Goal: Information Seeking & Learning: Learn about a topic

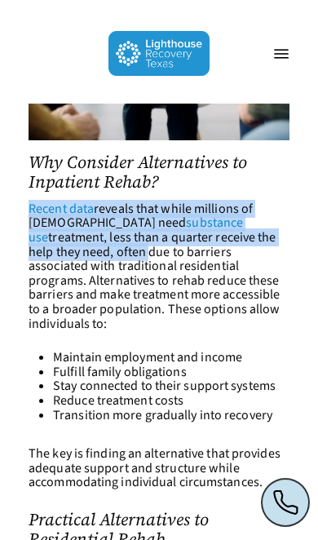
scroll to position [1130, 0]
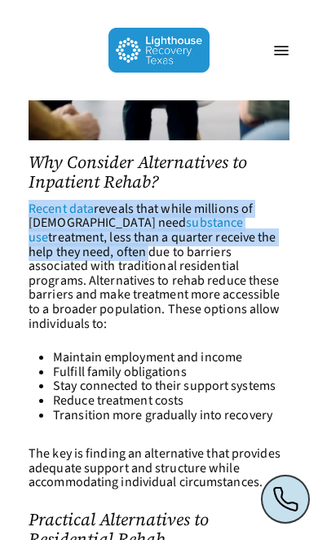
click at [258, 251] on span "treatment, less than a quarter receive the help they need, often due to barrier…" at bounding box center [154, 280] width 251 height 104
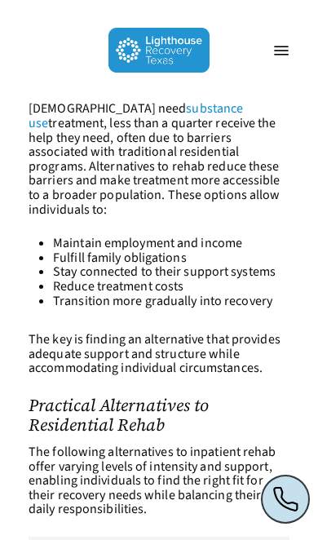
scroll to position [1252, 0]
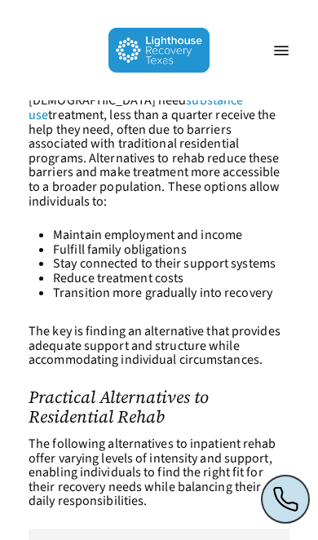
click at [271, 76] on div "Menu" at bounding box center [277, 50] width 41 height 81
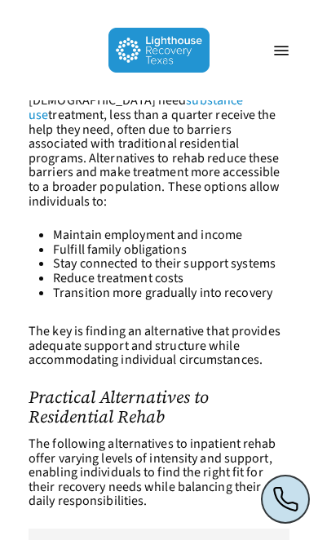
click at [280, 130] on span "treatment, less than a quarter receive the help they need, often due to barrier…" at bounding box center [154, 158] width 251 height 104
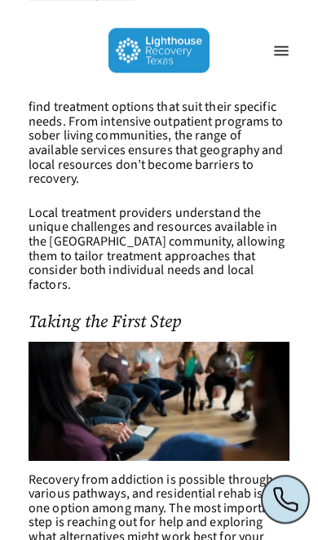
scroll to position [3174, 0]
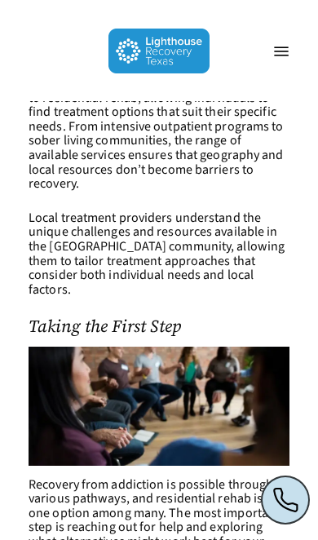
click at [96, 95] on div "Hit enter to search or ESC to close Close Search Menu About About Lighthouse Me…" at bounding box center [159, 50] width 318 height 100
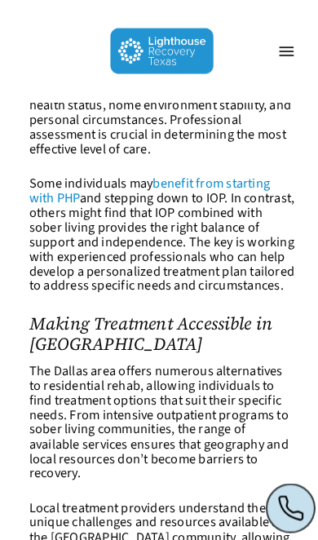
scroll to position [2885, 0]
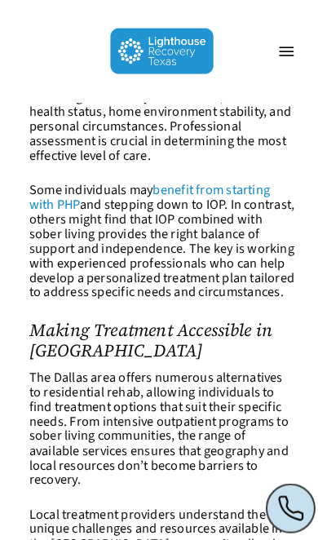
click at [147, 38] on img at bounding box center [159, 50] width 102 height 45
